Goal: Task Accomplishment & Management: Complete application form

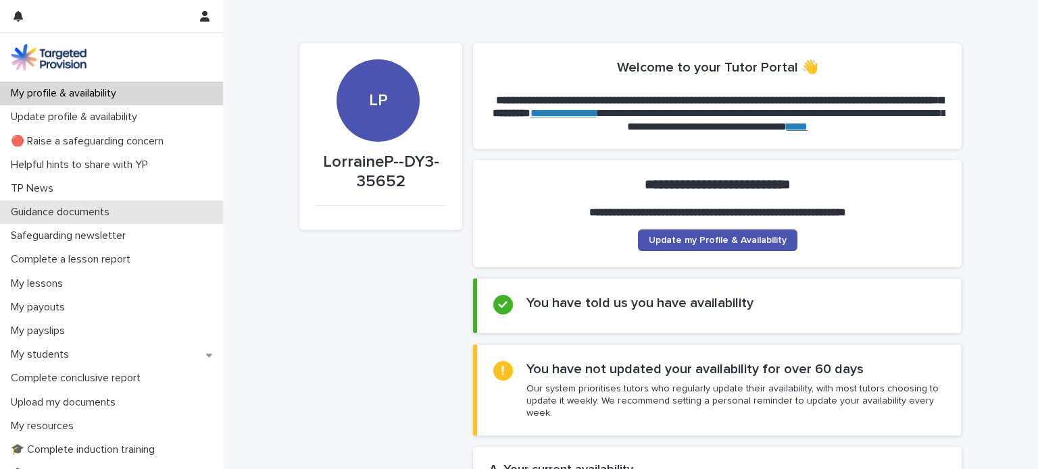
click at [84, 210] on p "Guidance documents" at bounding box center [62, 212] width 115 height 13
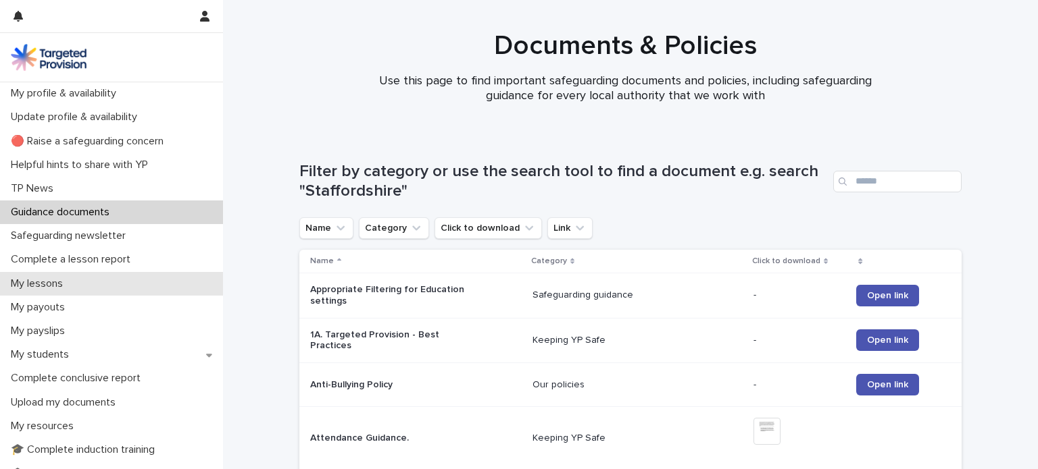
click at [54, 282] on p "My lessons" at bounding box center [39, 284] width 68 height 13
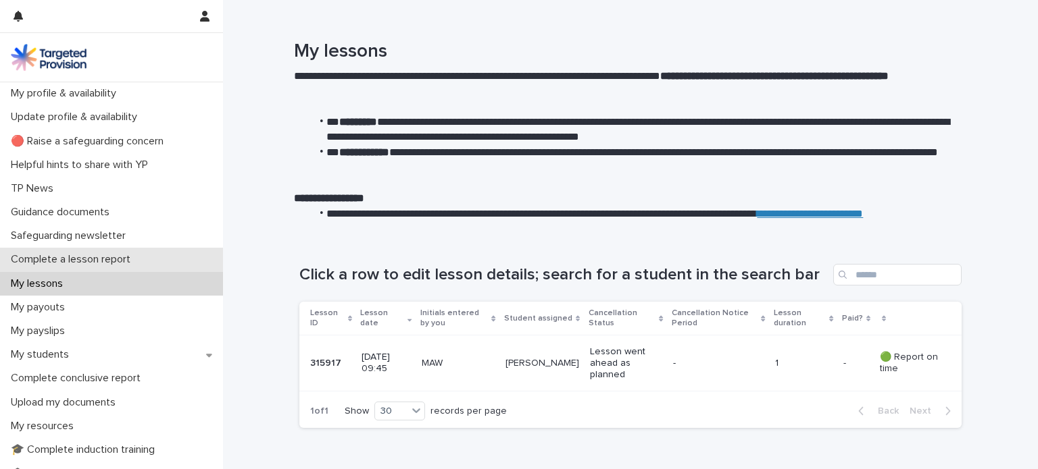
click at [46, 261] on p "Complete a lesson report" at bounding box center [73, 259] width 136 height 13
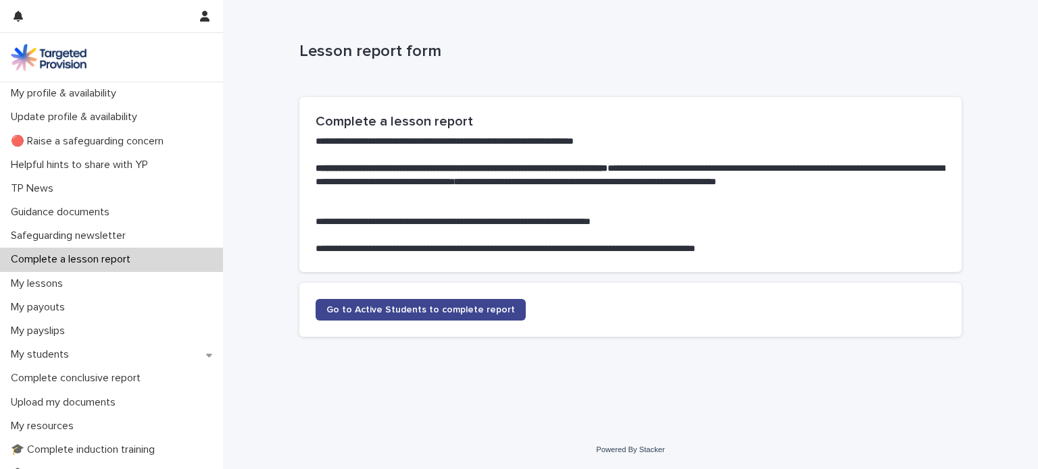
click at [422, 305] on span "Go to Active Students to complete report" at bounding box center [420, 309] width 188 height 9
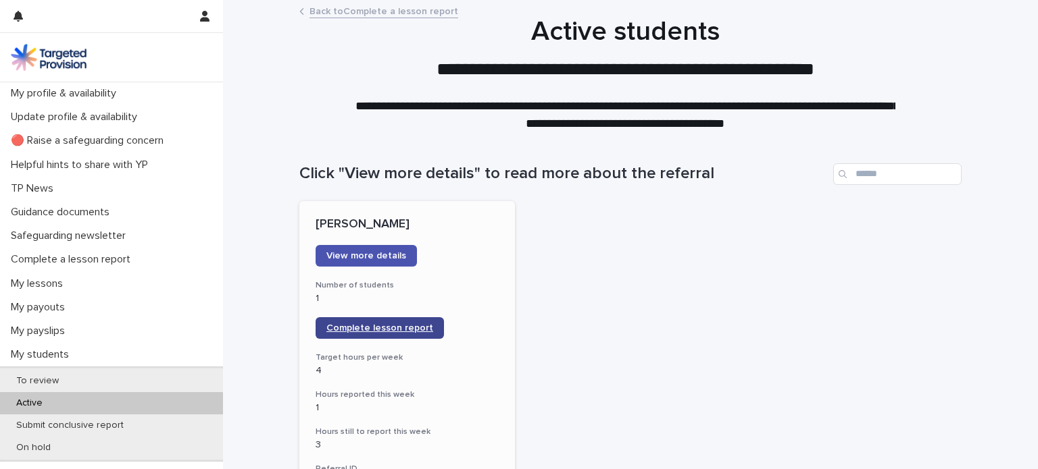
click at [361, 324] on span "Complete lesson report" at bounding box center [379, 328] width 107 height 9
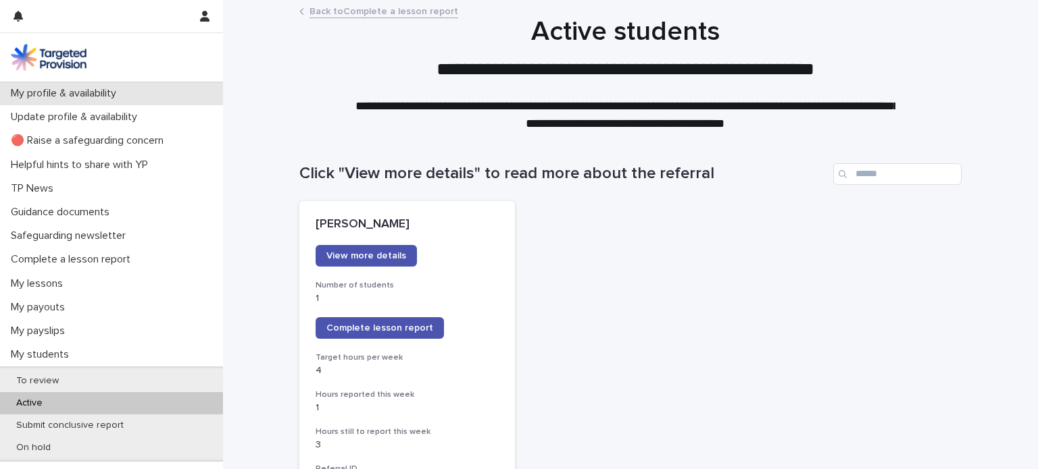
click at [41, 90] on p "My profile & availability" at bounding box center [66, 93] width 122 height 13
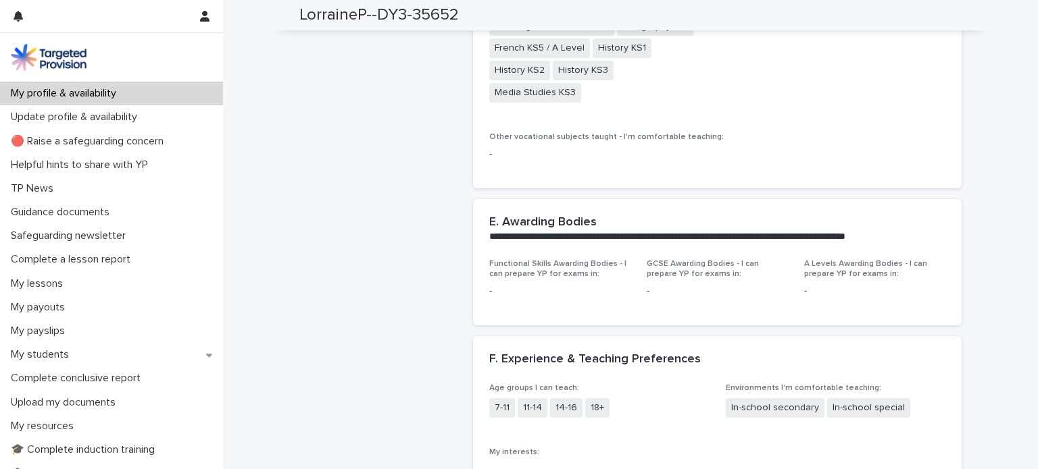
scroll to position [2164, 0]
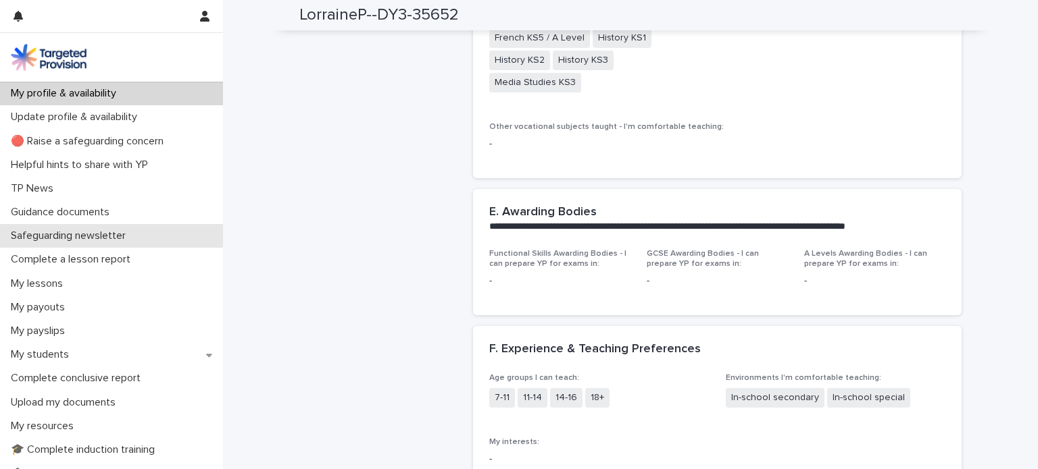
click at [89, 230] on p "Safeguarding newsletter" at bounding box center [70, 236] width 131 height 13
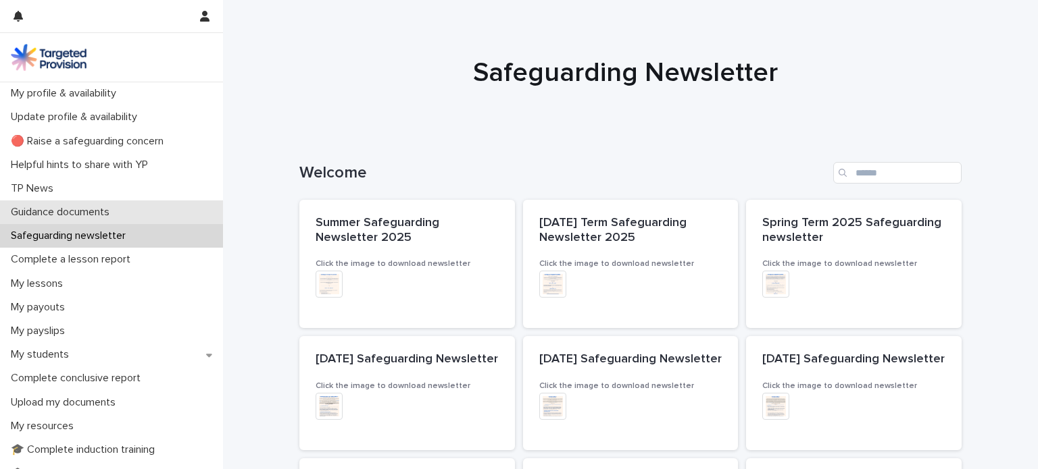
click at [64, 210] on p "Guidance documents" at bounding box center [62, 212] width 115 height 13
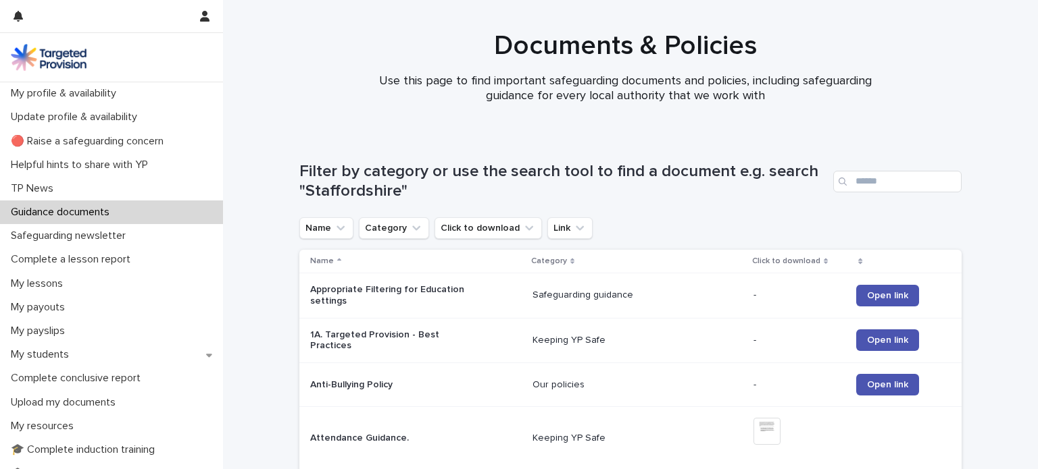
click at [797, 195] on h1 "Filter by category or use the search tool to find a document e.g. search "Staff…" at bounding box center [563, 181] width 528 height 39
click at [855, 183] on input "Search" at bounding box center [897, 182] width 128 height 22
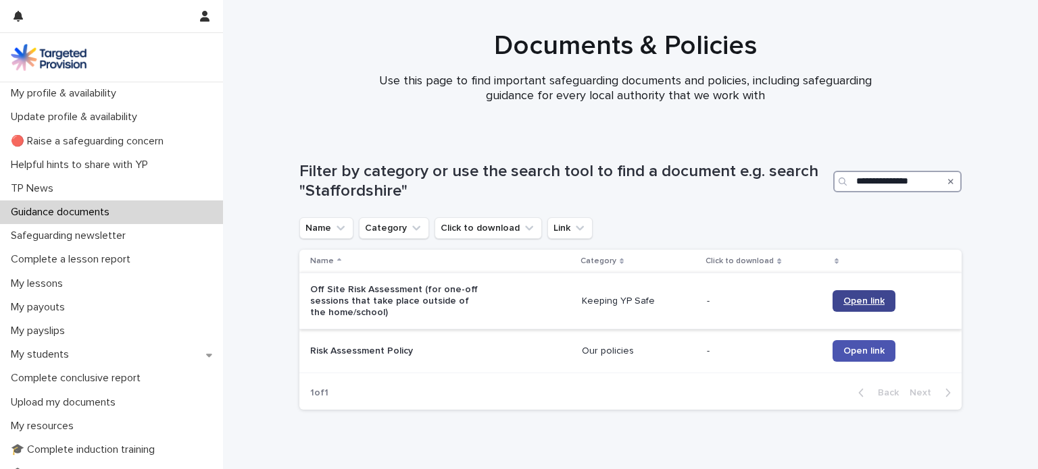
type input "**********"
click at [858, 299] on span "Open link" at bounding box center [863, 301] width 41 height 9
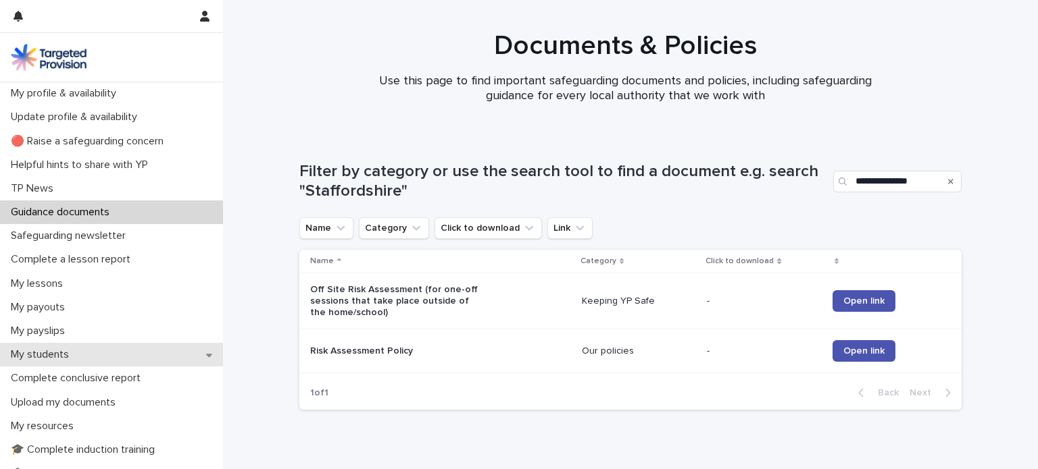
click at [30, 356] on p "My students" at bounding box center [42, 355] width 74 height 13
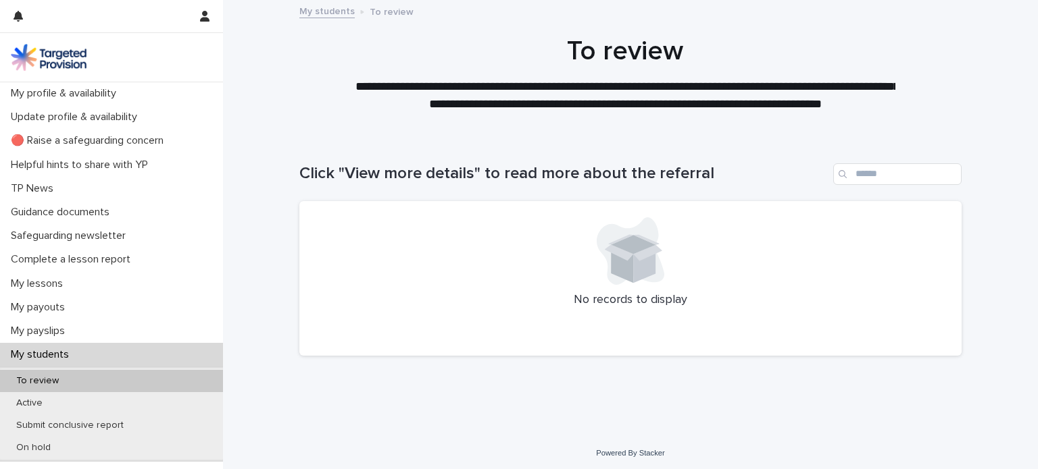
click at [48, 354] on p "My students" at bounding box center [42, 355] width 74 height 13
click at [28, 400] on p "Active" at bounding box center [29, 403] width 48 height 11
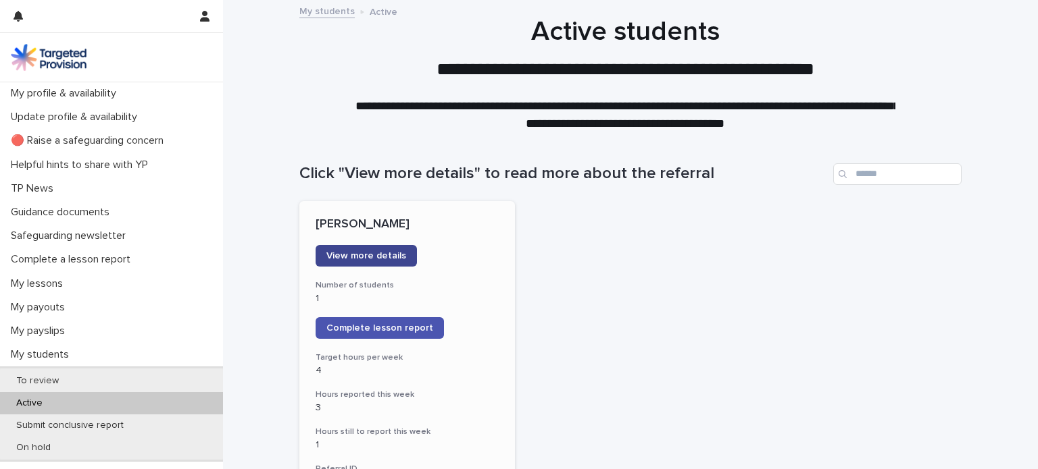
click at [351, 252] on span "View more details" at bounding box center [366, 255] width 80 height 9
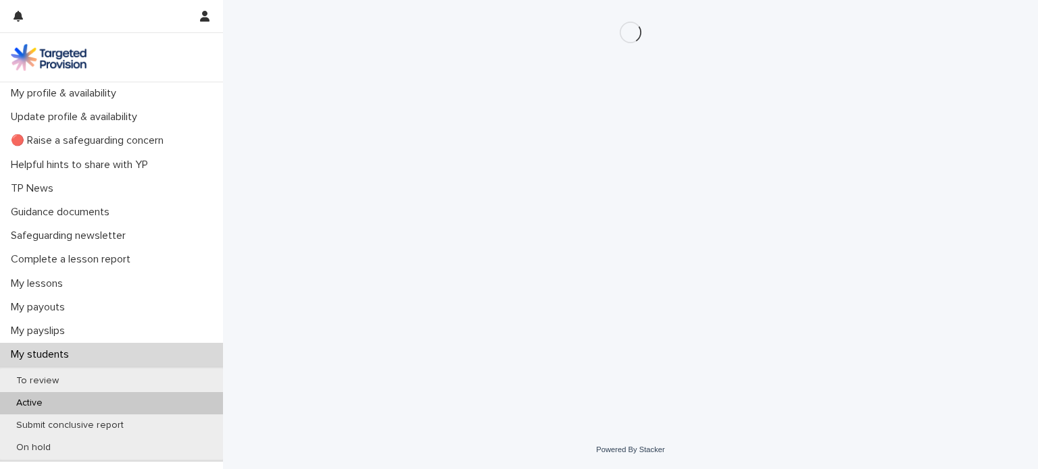
click at [351, 252] on div "Loading... Saving… Loading... Saving…" at bounding box center [629, 198] width 675 height 397
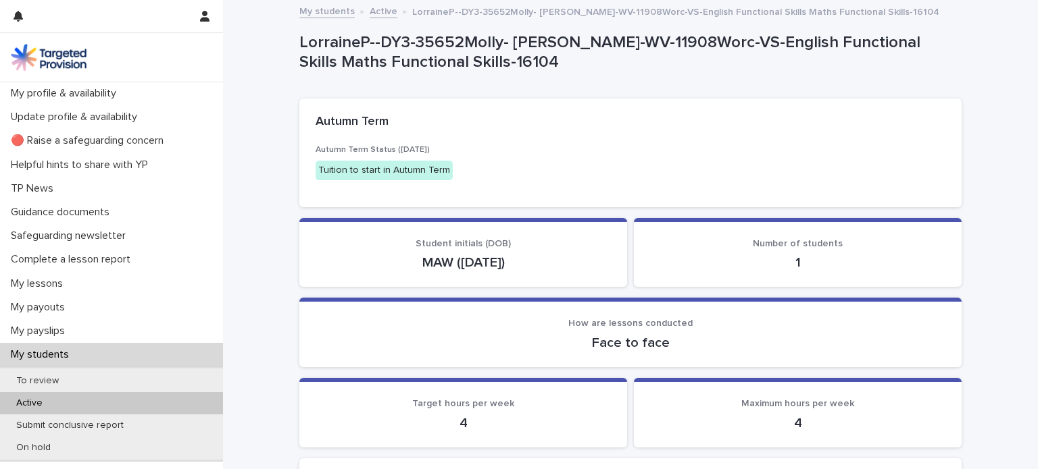
drag, startPoint x: 443, startPoint y: 255, endPoint x: 511, endPoint y: 260, distance: 67.7
click at [511, 260] on p "MAW ([DATE])" at bounding box center [462, 263] width 295 height 16
copy p "[DATE]"
